Goal: Check status

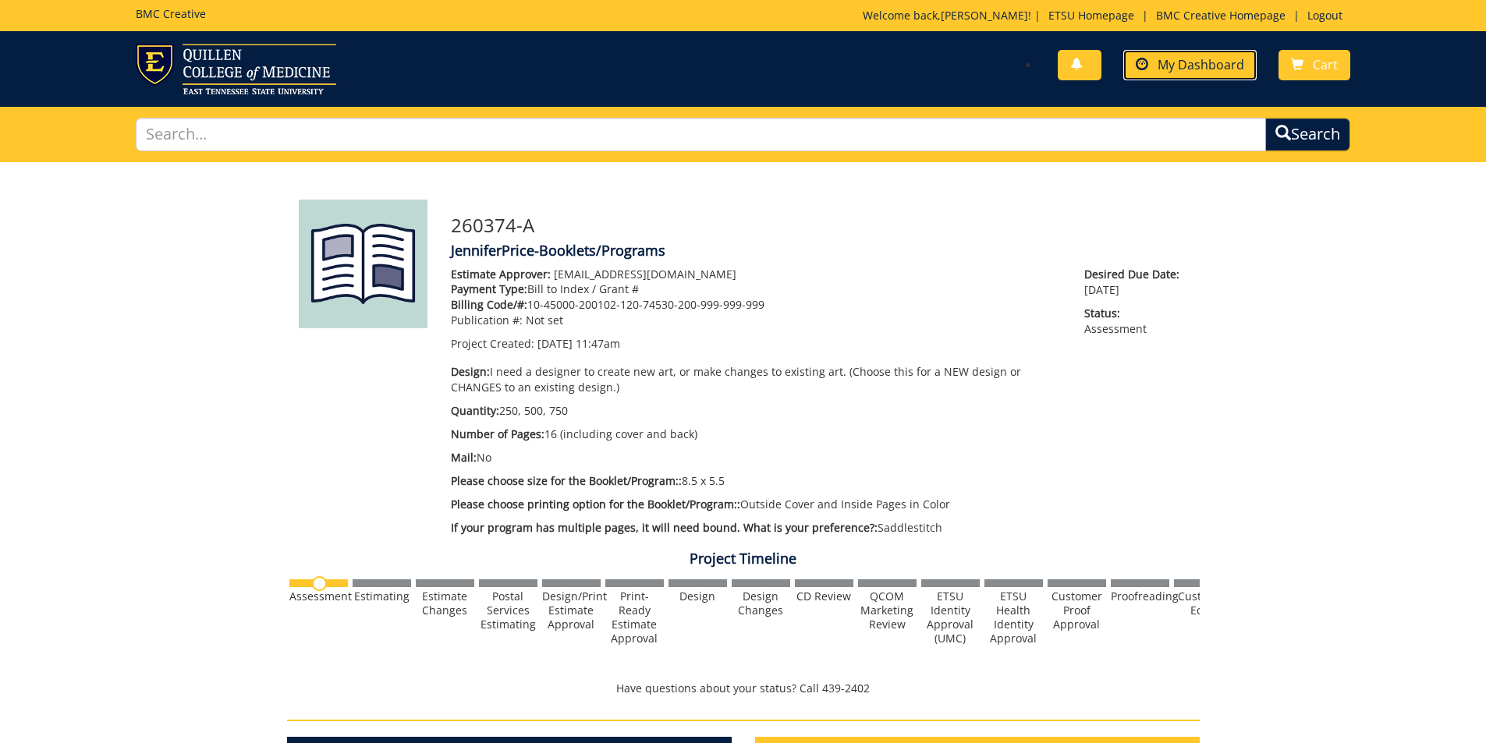
click at [1171, 62] on span "My Dashboard" at bounding box center [1200, 64] width 87 height 17
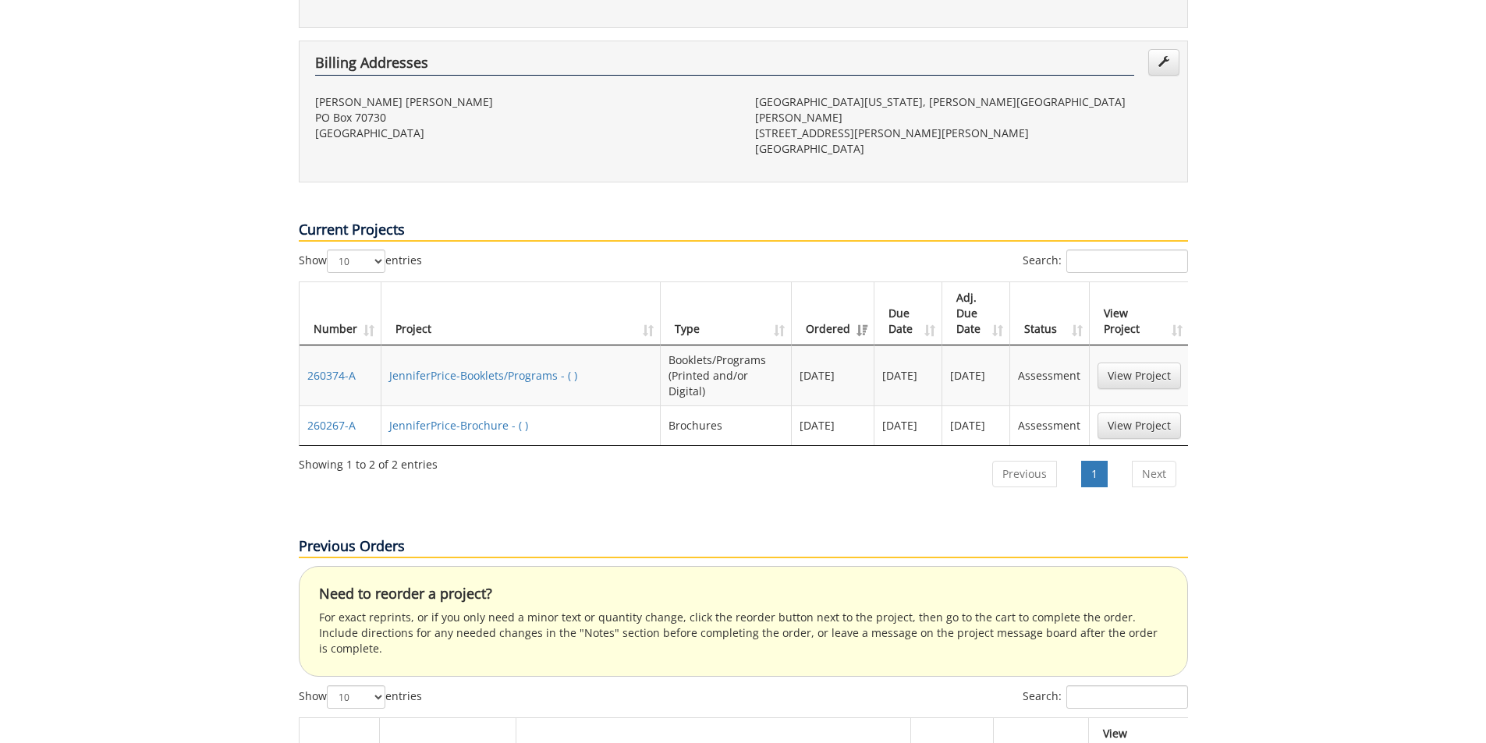
scroll to position [546, 0]
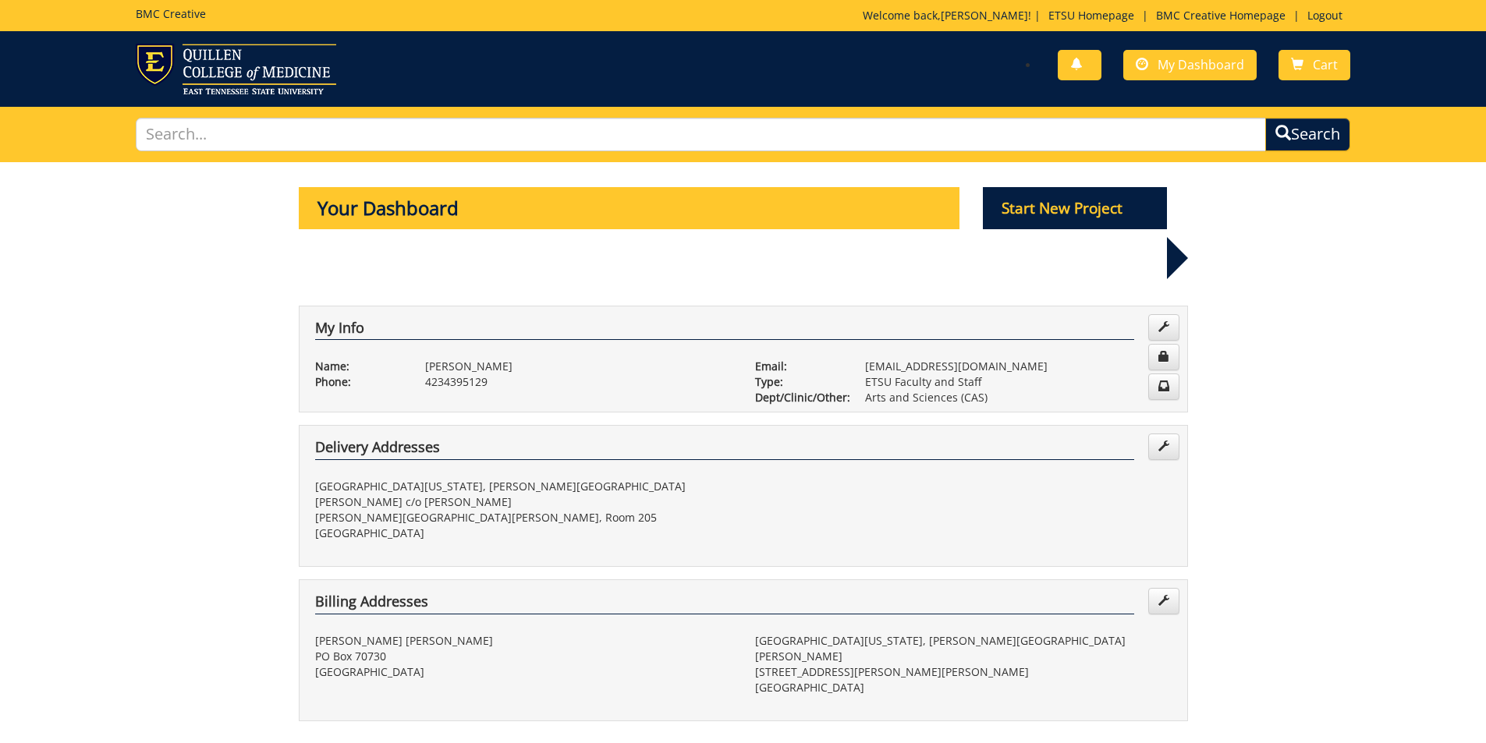
scroll to position [546, 0]
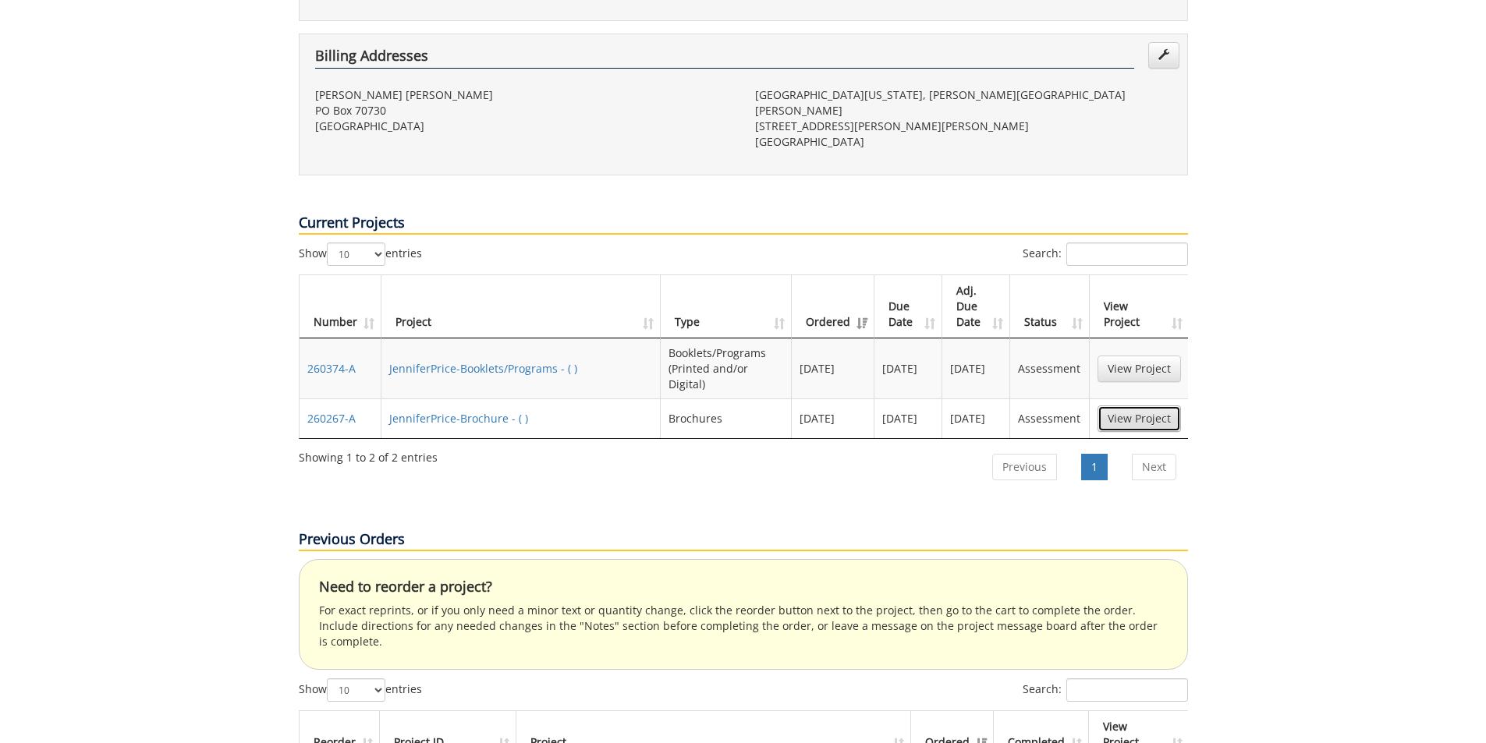
click at [1149, 406] on link "View Project" at bounding box center [1138, 419] width 83 height 27
click at [539, 361] on link "JenniferPrice-Booklets/Programs - ( )" at bounding box center [483, 368] width 188 height 15
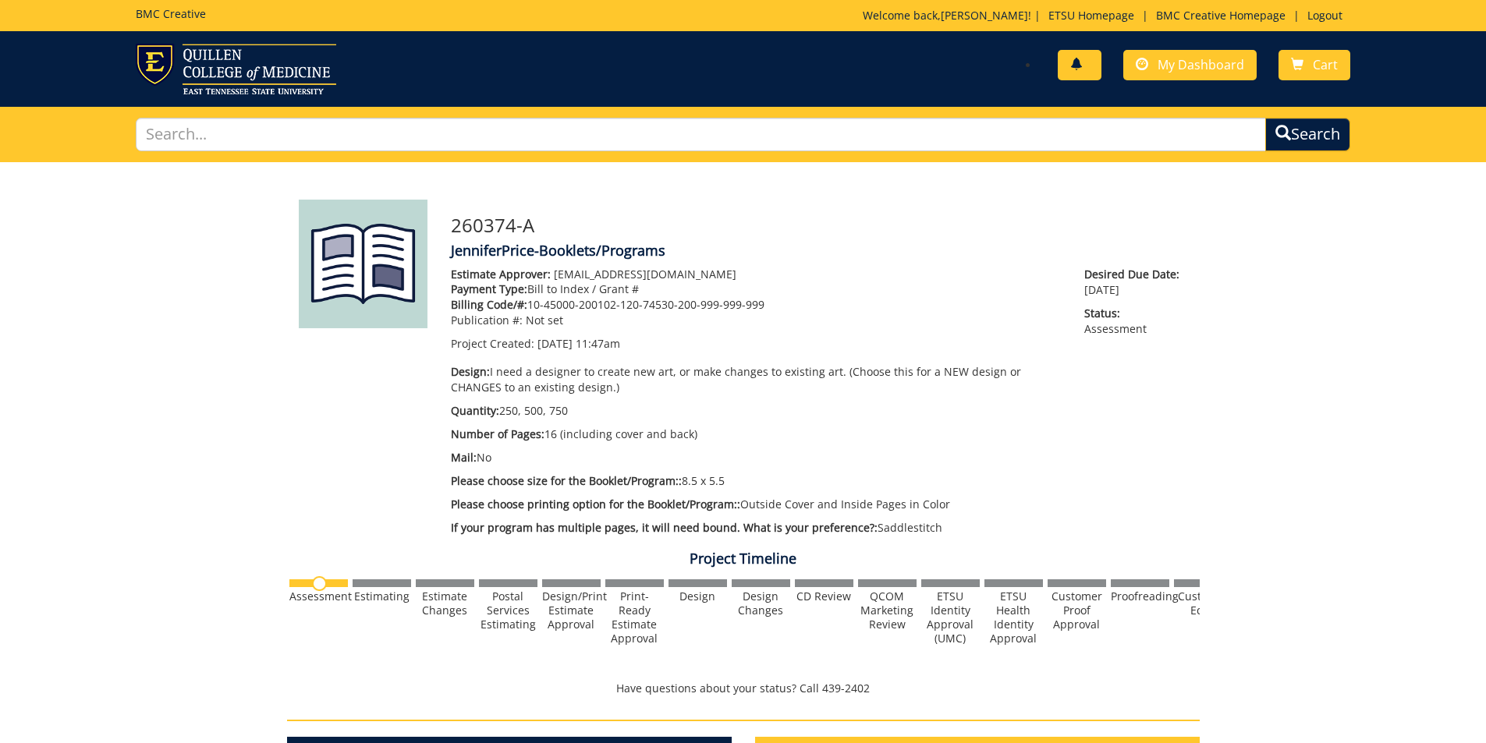
click at [1082, 72] on link at bounding box center [1080, 65] width 44 height 30
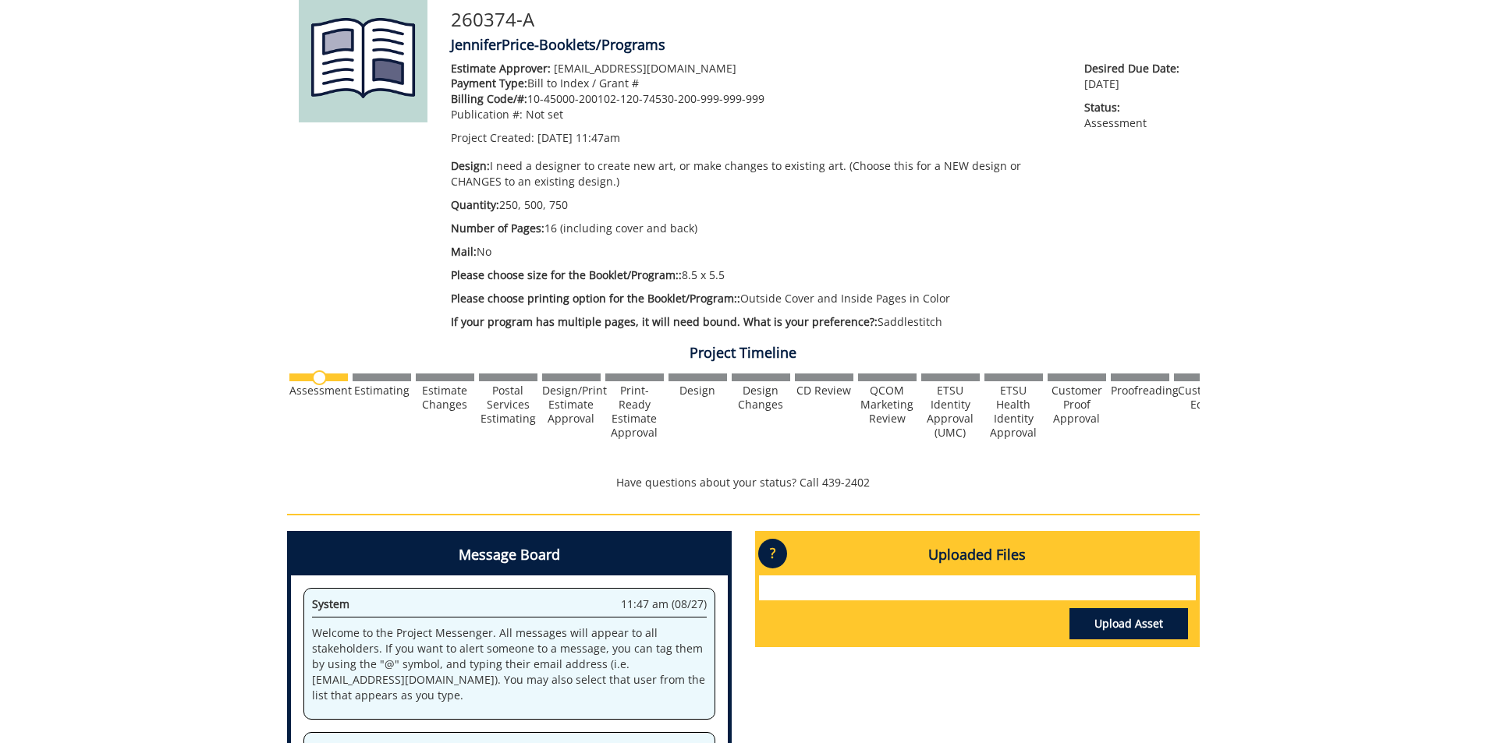
scroll to position [234, 0]
